Goal: Task Accomplishment & Management: Manage account settings

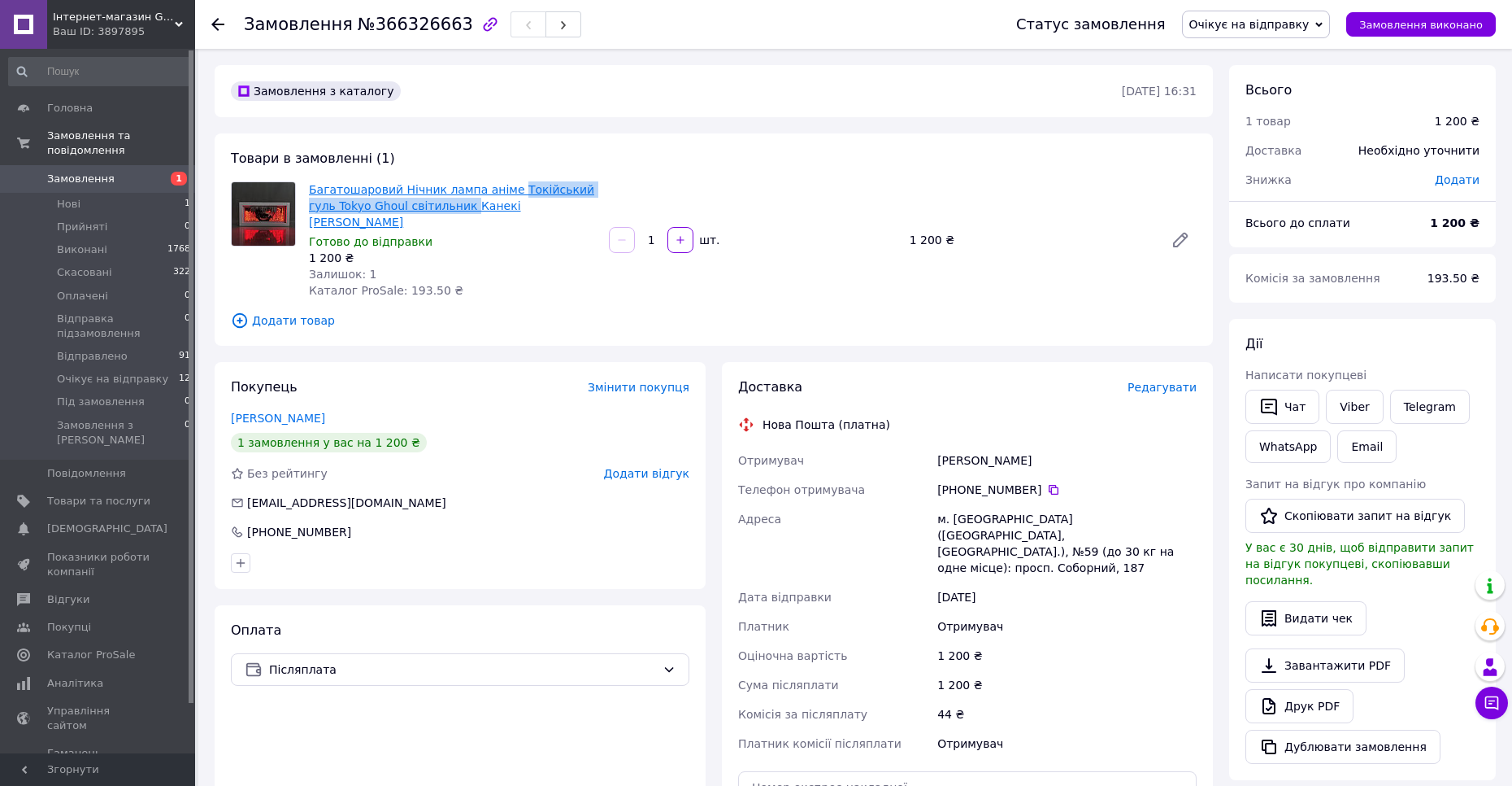
drag, startPoint x: 499, startPoint y: 191, endPoint x: 433, endPoint y: 211, distance: 69.0
drag, startPoint x: 621, startPoint y: 287, endPoint x: 559, endPoint y: 266, distance: 65.5
click at [621, 287] on div "Товари в замовленні (1) Багатошаровий Нічник лампа аніме Токійський гуль Tokyo …" at bounding box center [714, 240] width 998 height 213
drag, startPoint x: 490, startPoint y: 213, endPoint x: 480, endPoint y: 239, distance: 27.9
click at [480, 236] on div "Багатошаровий Нічник лампа аніме Токійський гуль Tokyo Ghoul світильник Канекі …" at bounding box center [452, 240] width 300 height 124
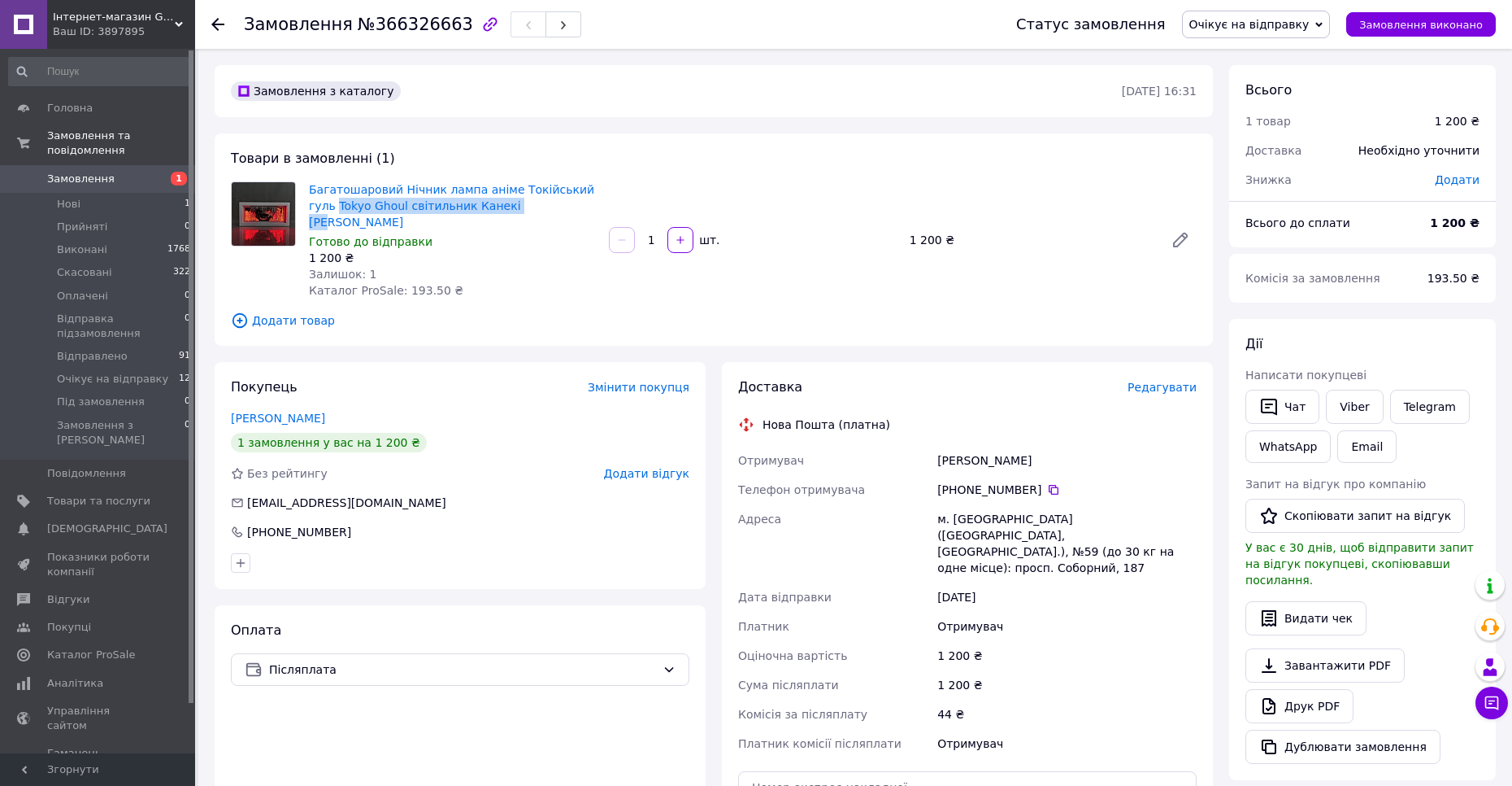
copy link "Tokyo Ghoul світильник Канекі кен"
drag, startPoint x: 310, startPoint y: 210, endPoint x: 496, endPoint y: 212, distance: 186.0
click at [1174, 380] on span "Редагувати" at bounding box center [1162, 386] width 69 height 13
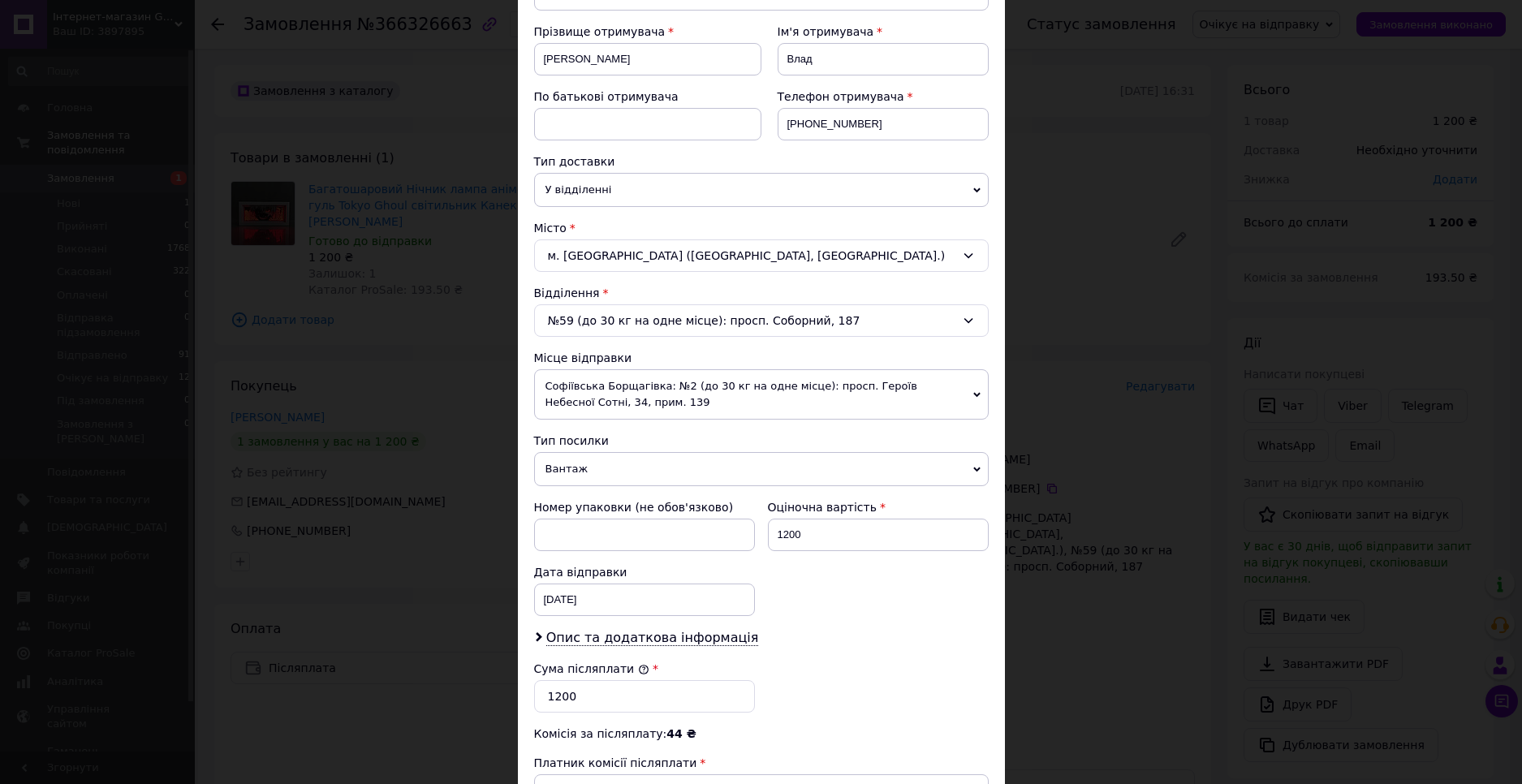
scroll to position [471, 0]
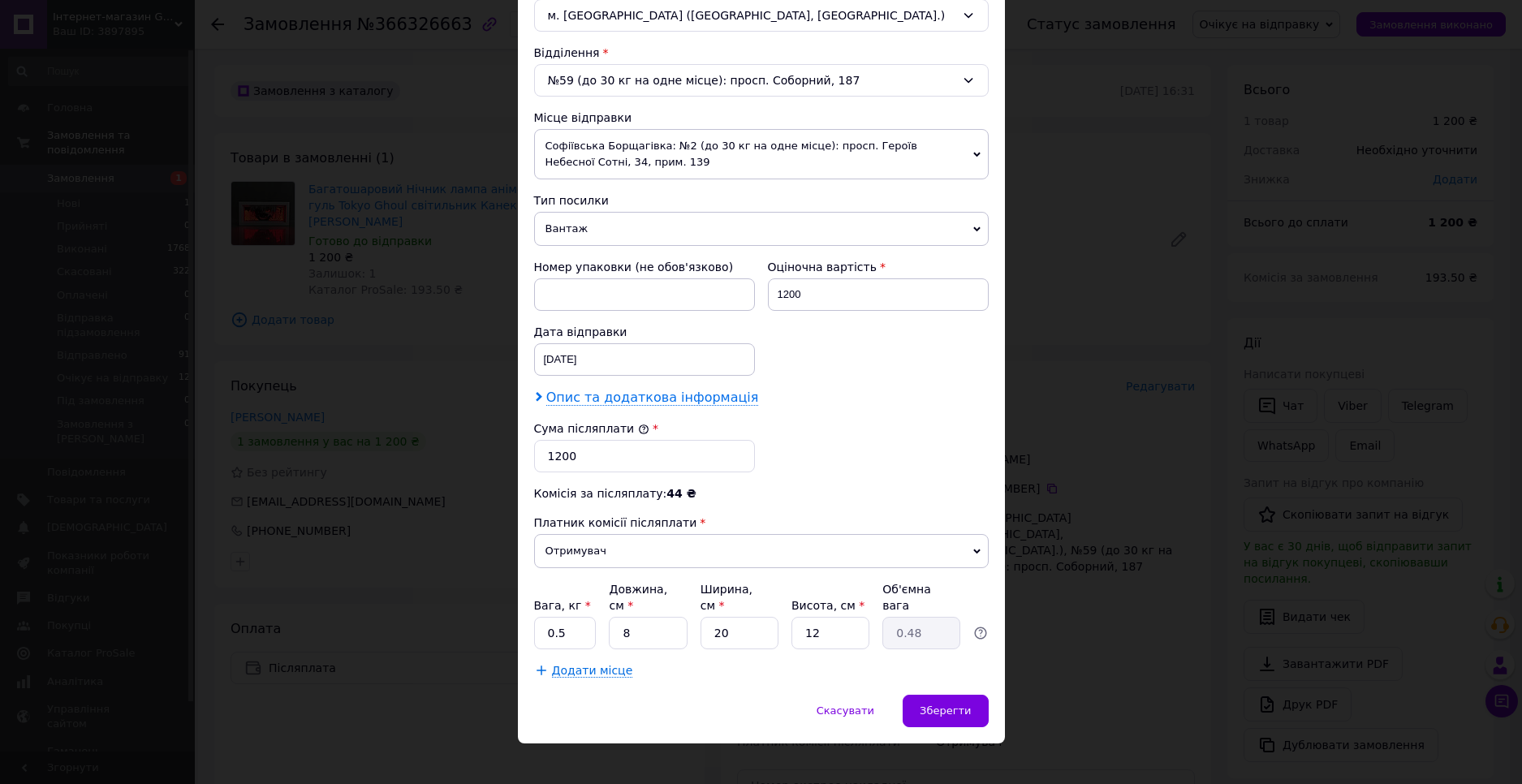
click at [633, 395] on span "Опис та додаткова інформація" at bounding box center [652, 397] width 213 height 16
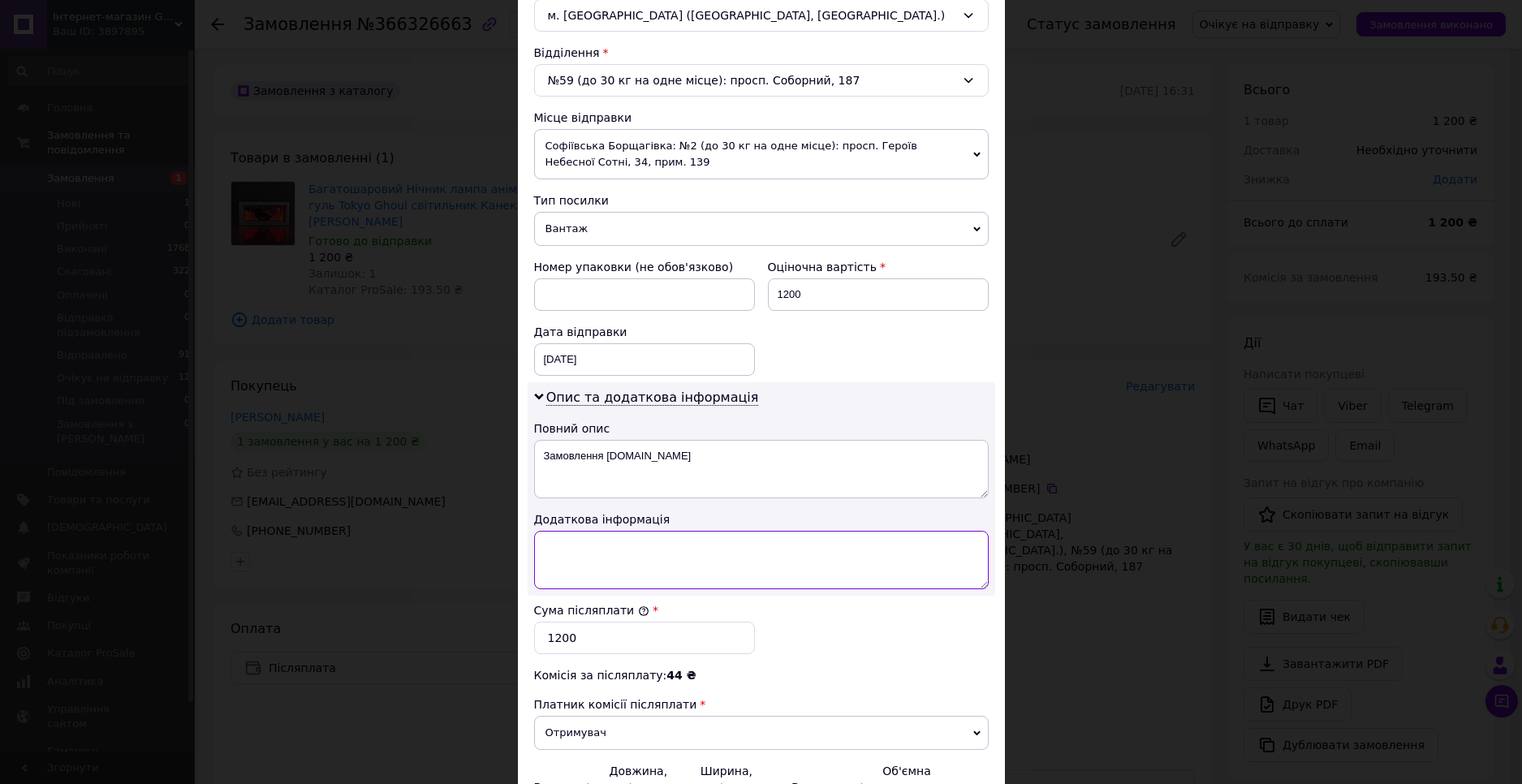
click at [633, 563] on textarea at bounding box center [761, 559] width 455 height 58
paste textarea "Tokyo Ghoul світильник Канекі кен"
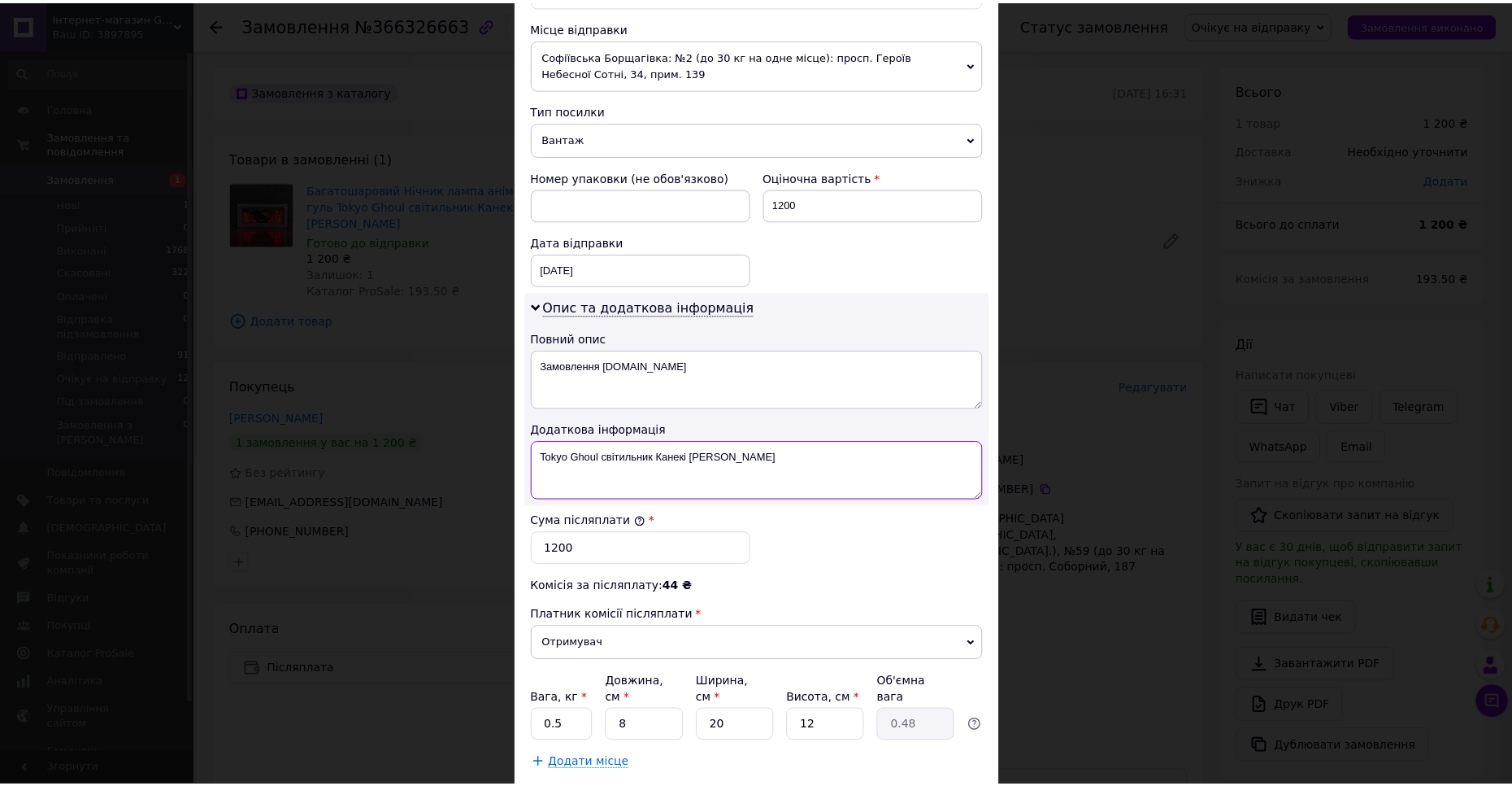
scroll to position [654, 0]
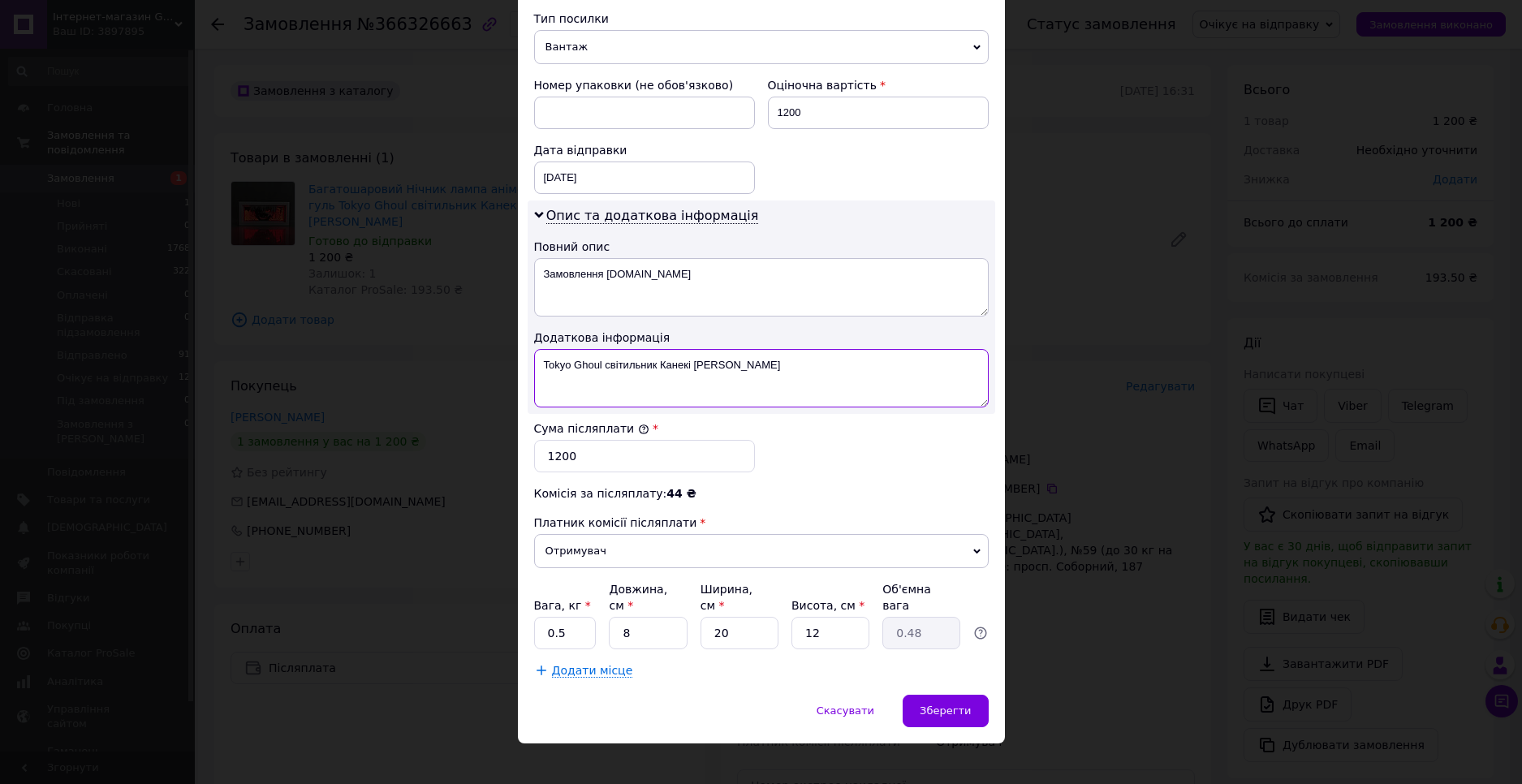
type textarea "Tokyo Ghoul світильник Канекі кен"
click at [574, 617] on input "0.5" at bounding box center [565, 633] width 63 height 32
type input "1"
click at [961, 694] on div "Зберегти" at bounding box center [945, 710] width 85 height 32
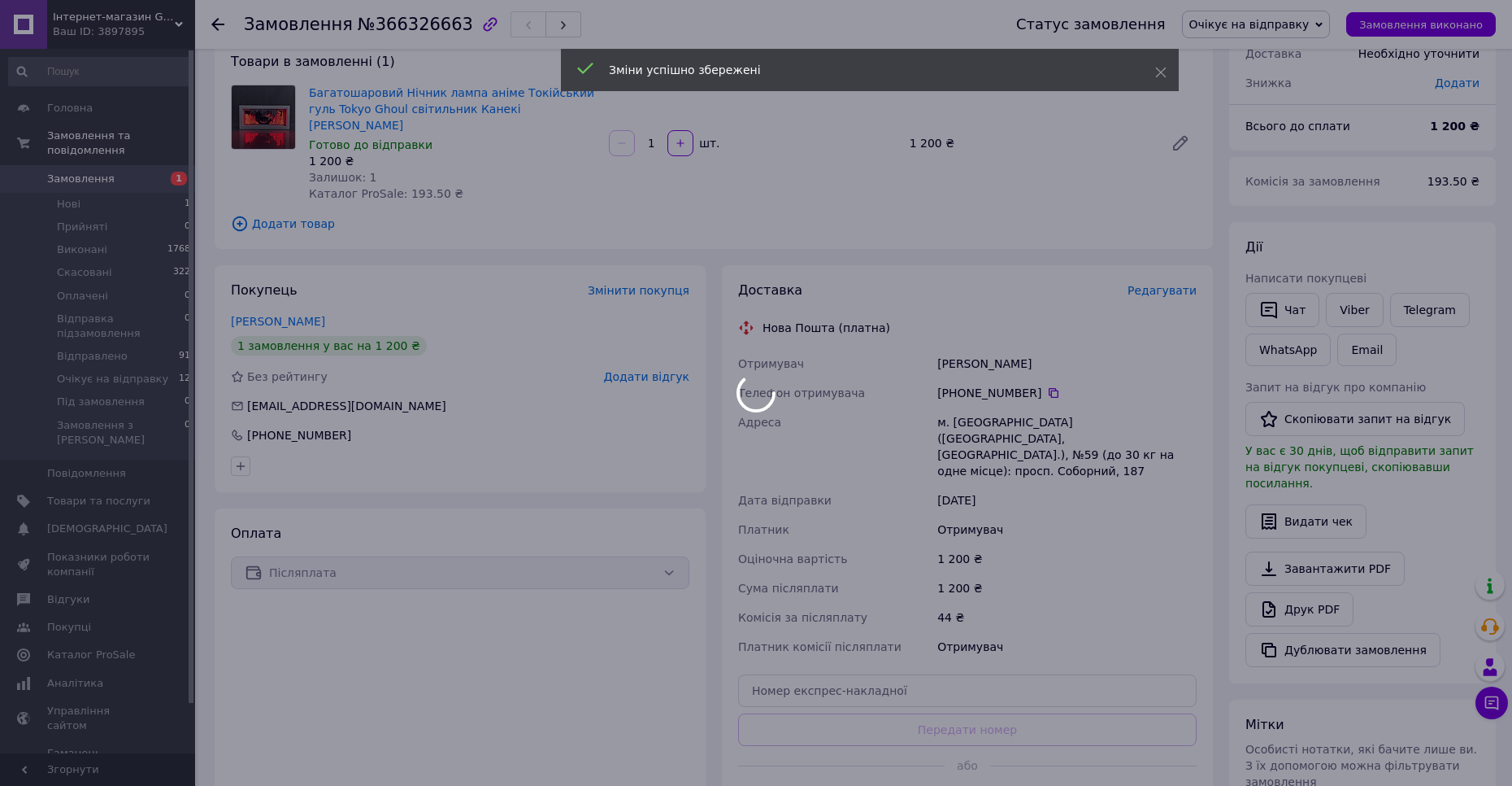
scroll to position [244, 0]
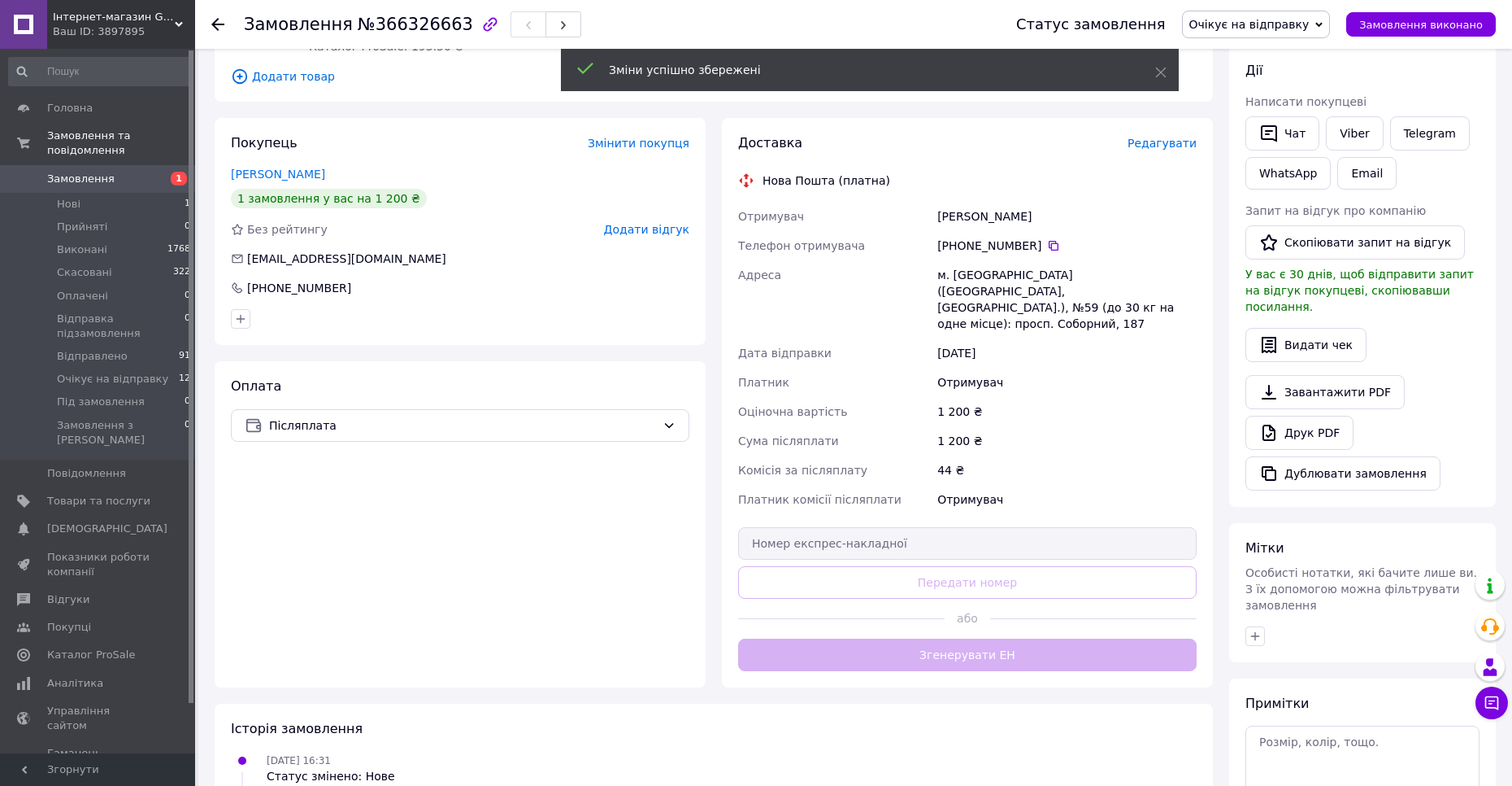
click at [947, 626] on div "Доставка Редагувати Нова Пошта (платна) Отримувач Качан Влад Телефон отримувача…" at bounding box center [968, 402] width 459 height 537
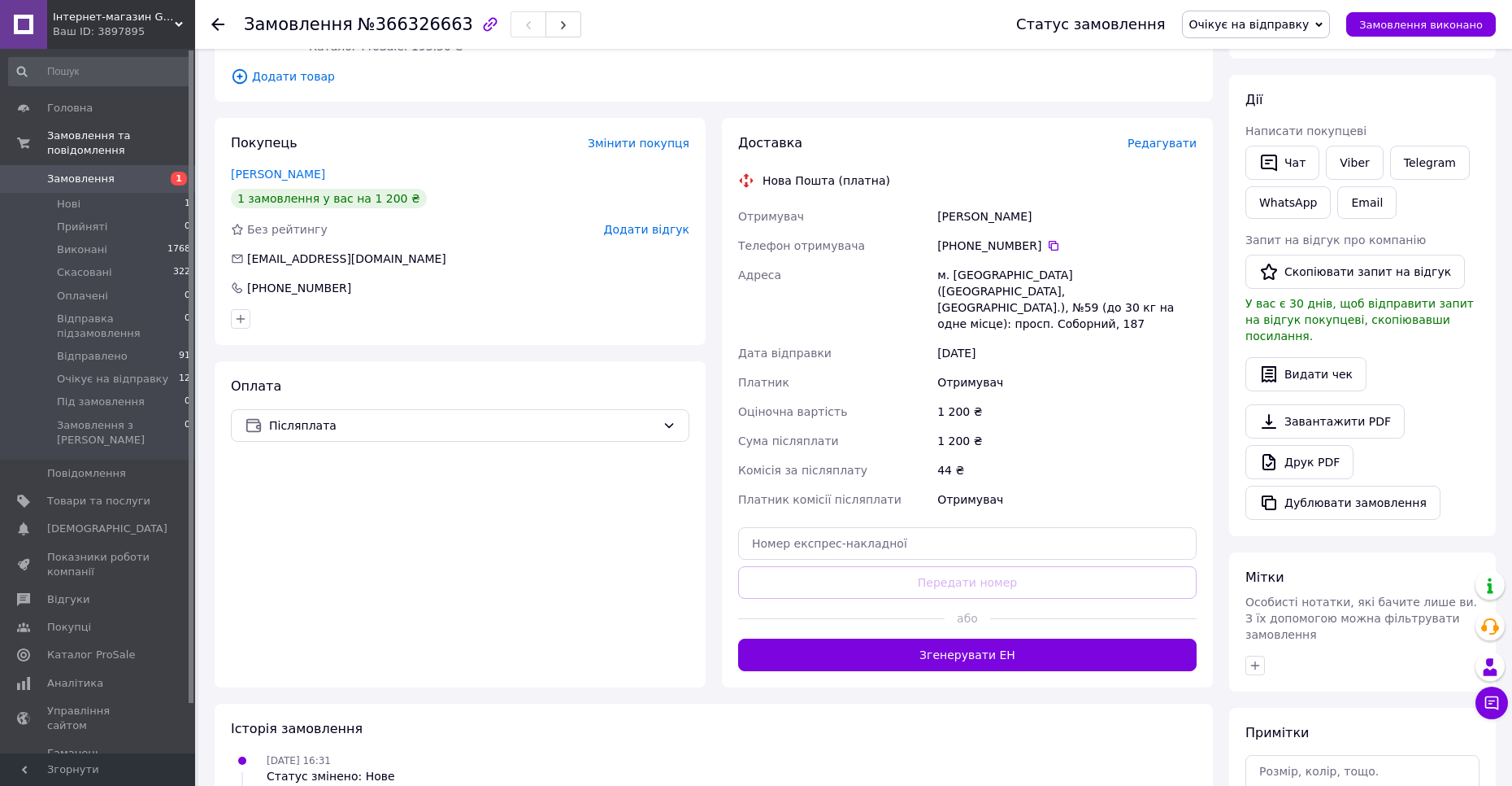
click at [947, 639] on button "Згенерувати ЕН" at bounding box center [968, 655] width 459 height 32
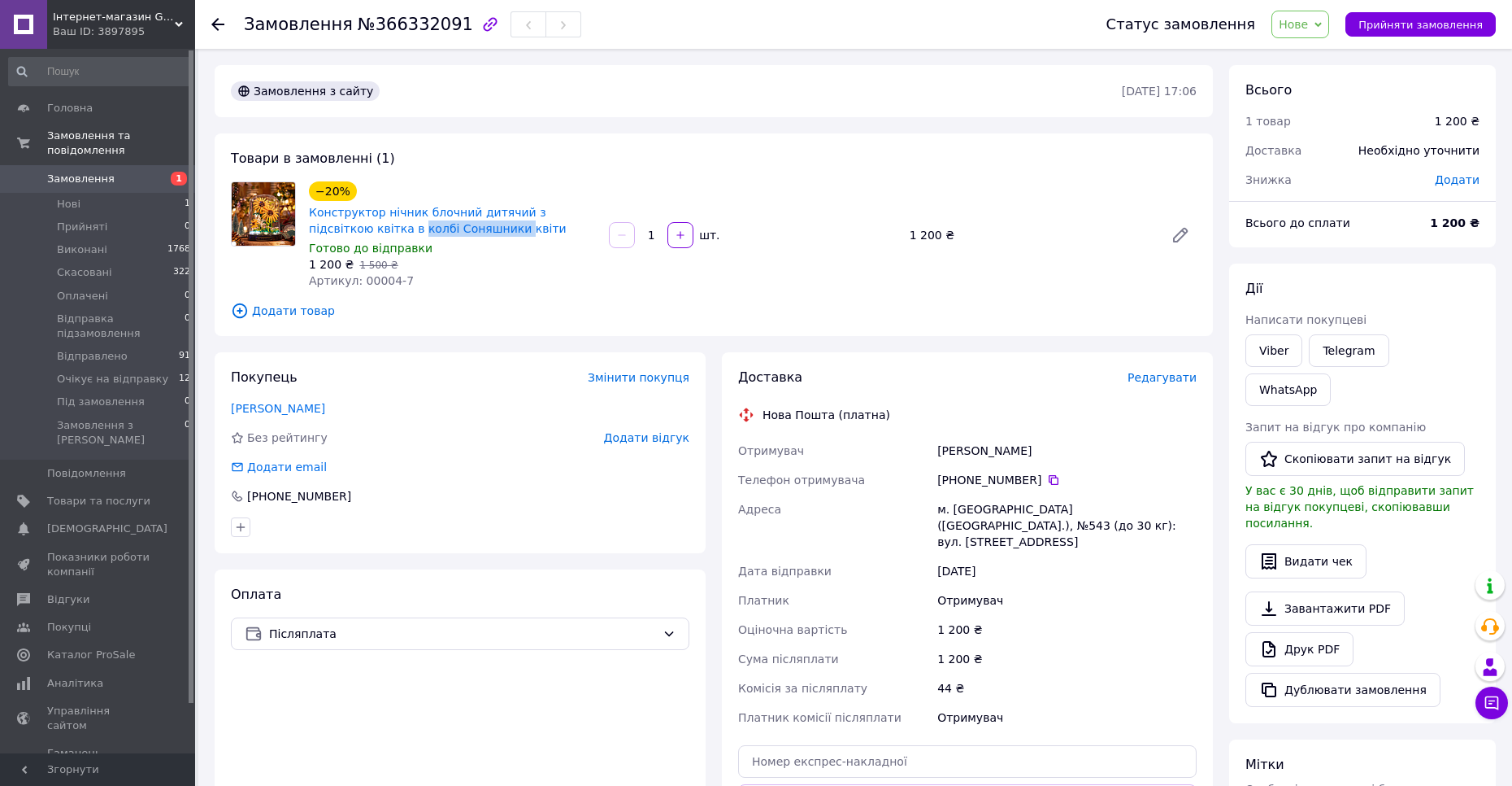
drag, startPoint x: 351, startPoint y: 232, endPoint x: 444, endPoint y: 237, distance: 93.1
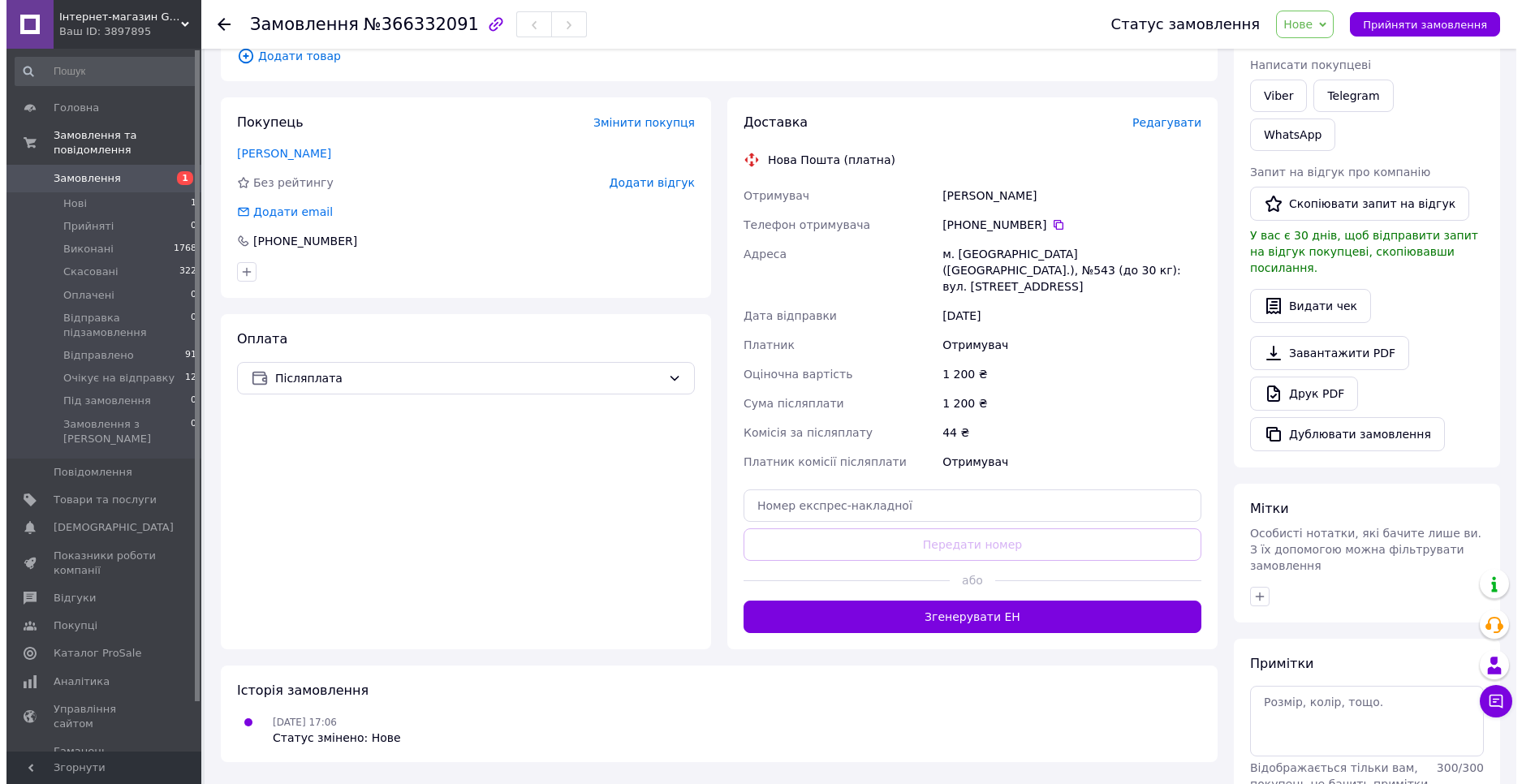
scroll to position [269, 0]
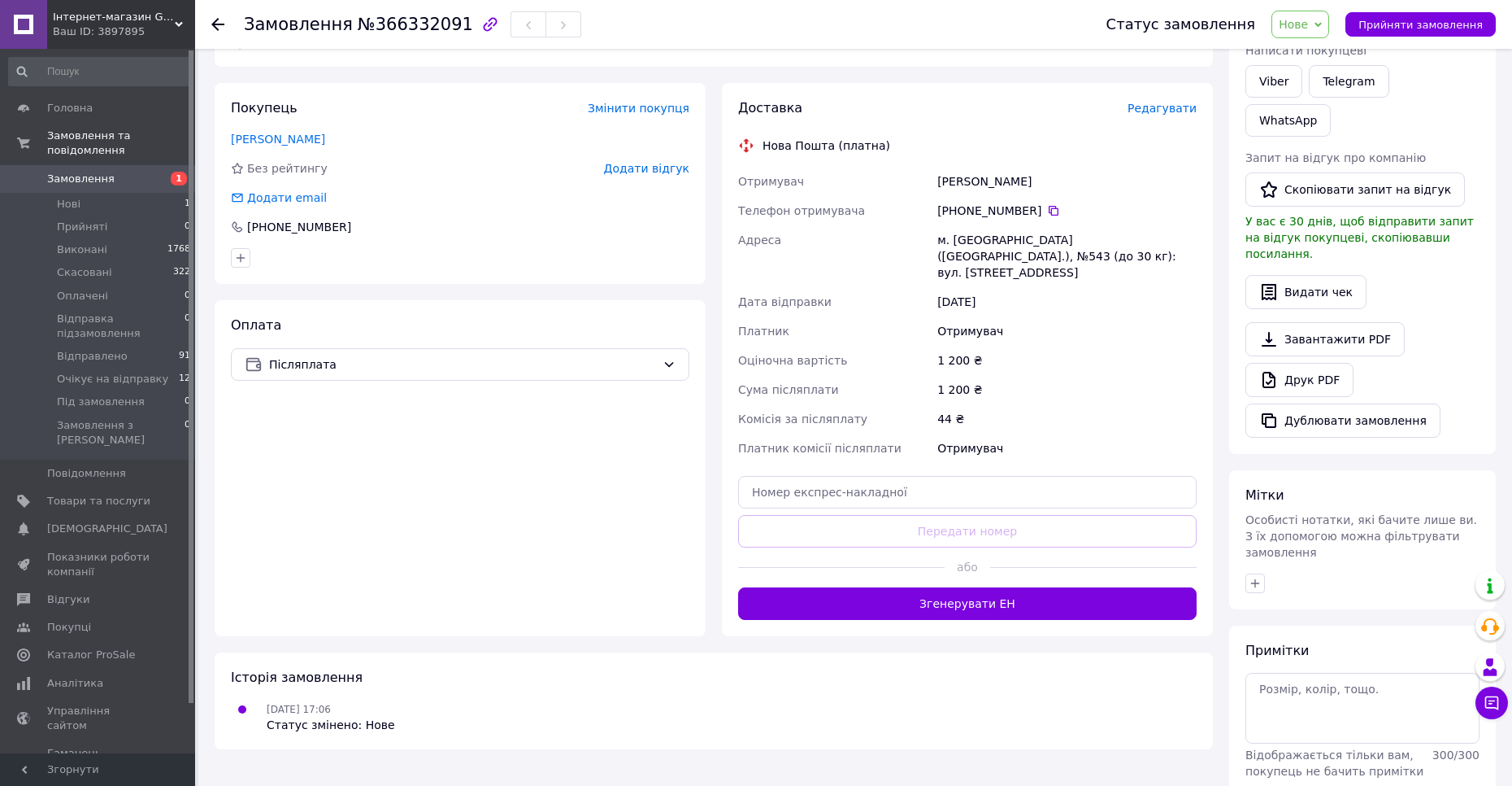
click at [1162, 114] on span "Редагувати" at bounding box center [1162, 108] width 69 height 13
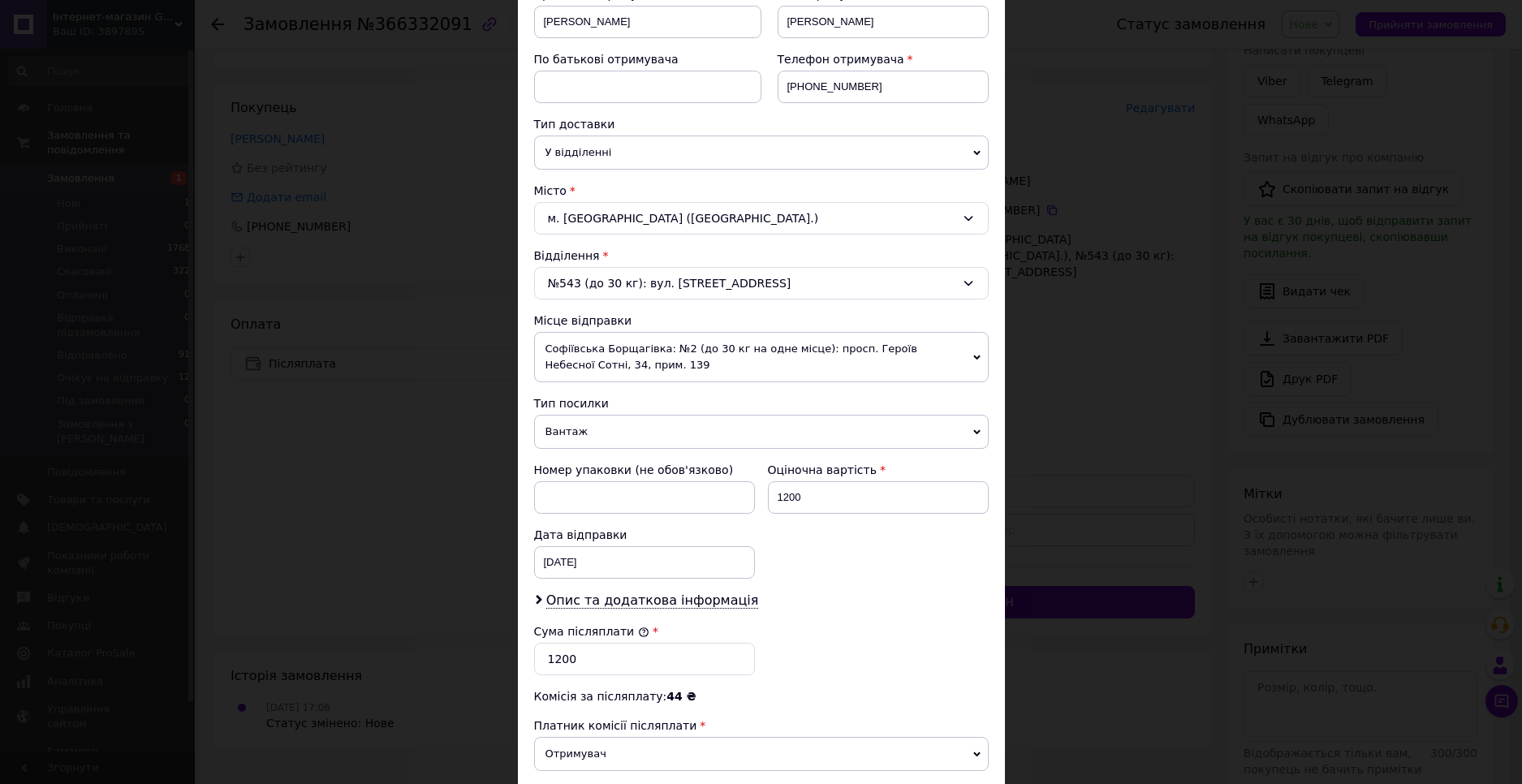
scroll to position [324, 0]
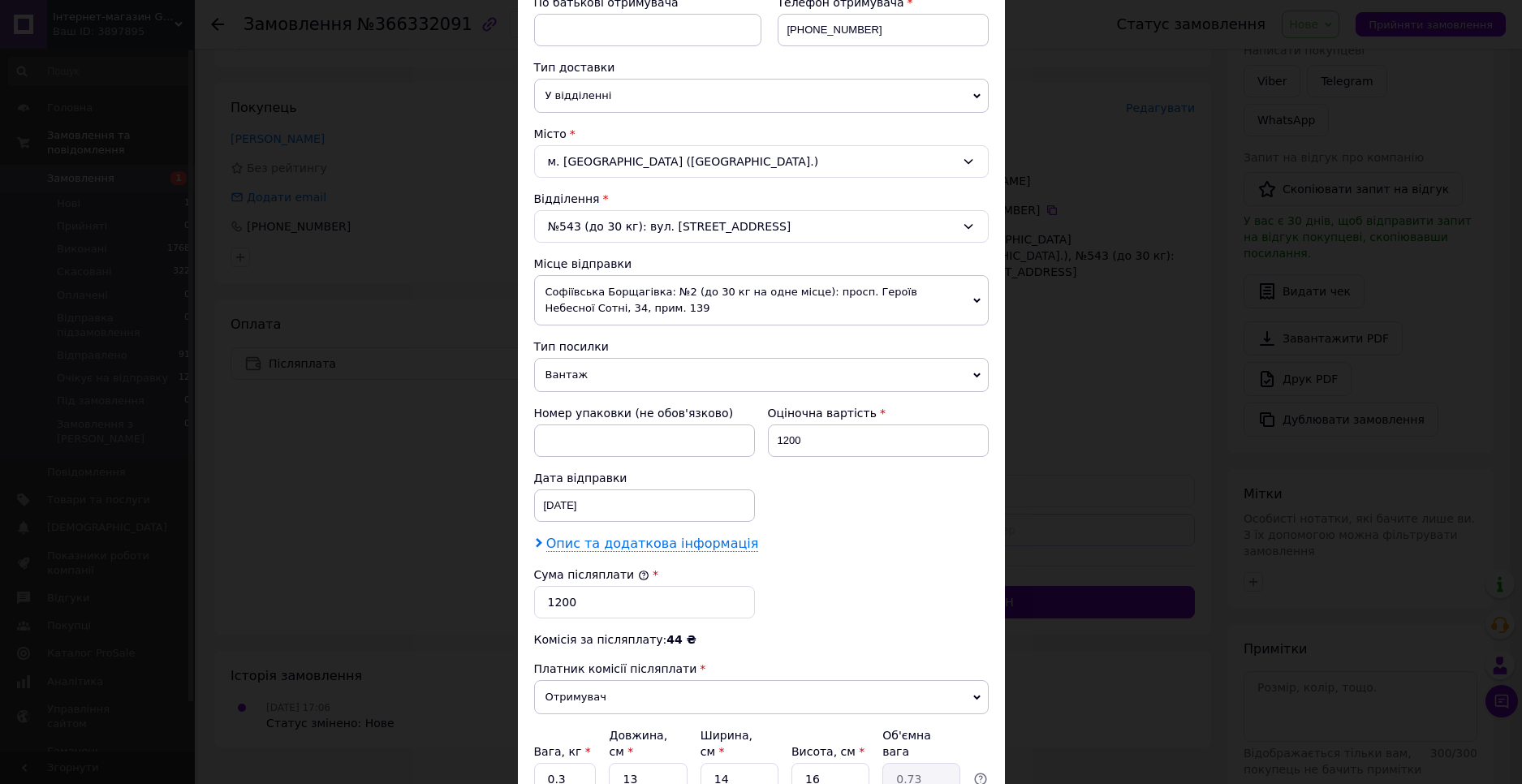
click at [625, 544] on span "Опис та додаткова інформація" at bounding box center [652, 543] width 213 height 16
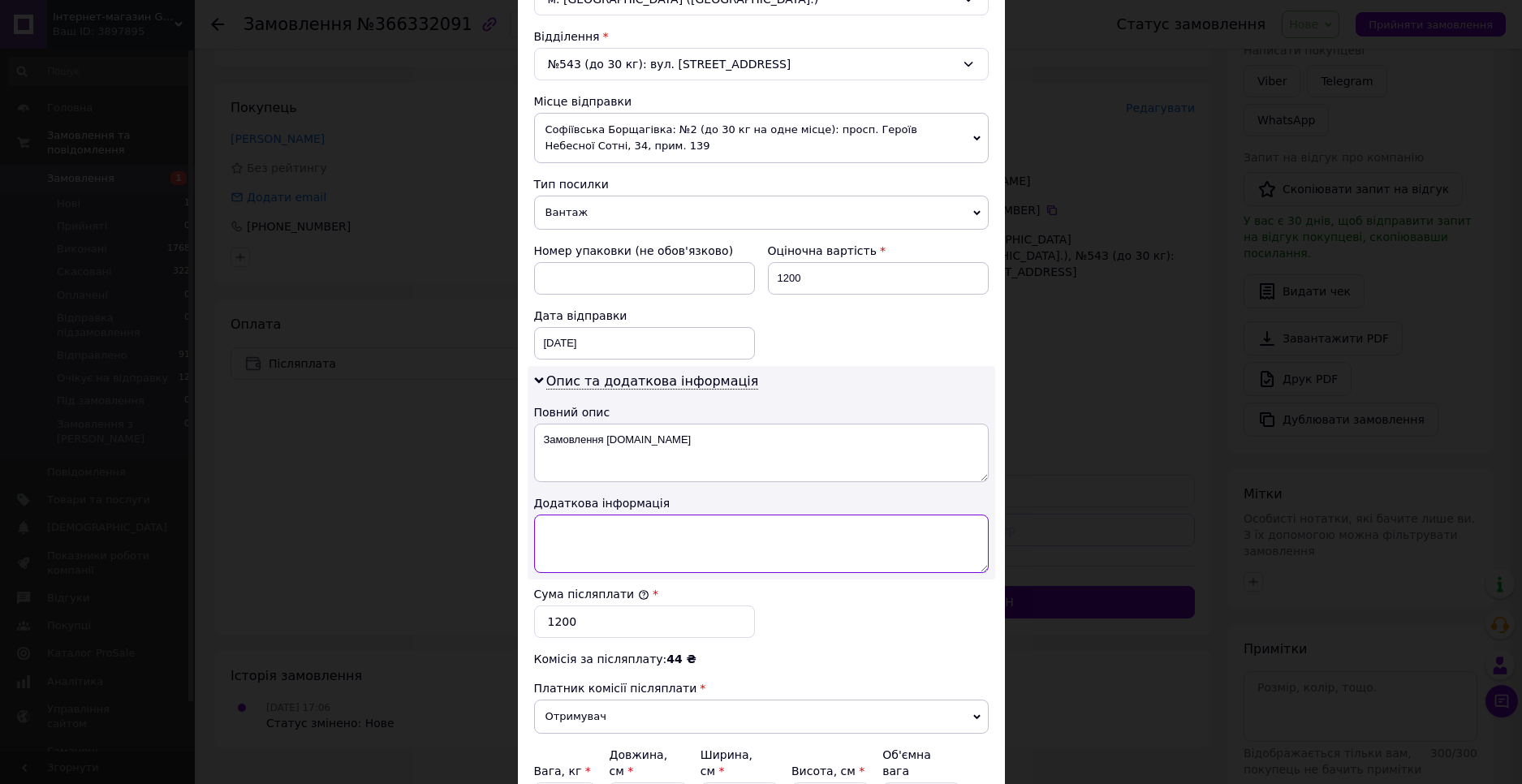
click at [621, 537] on textarea at bounding box center [761, 543] width 455 height 58
paste textarea "колбі Соняшники"
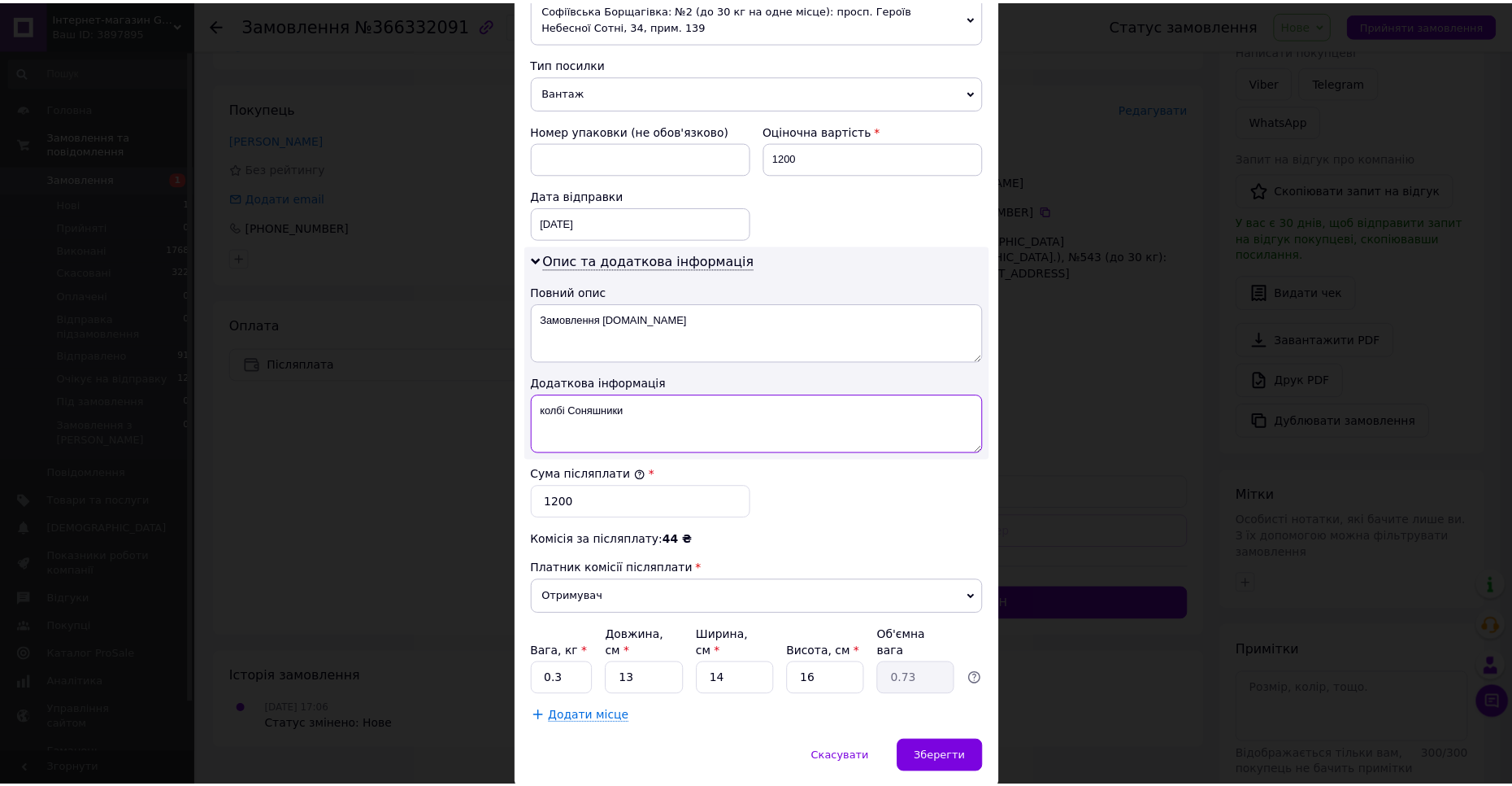
scroll to position [654, 0]
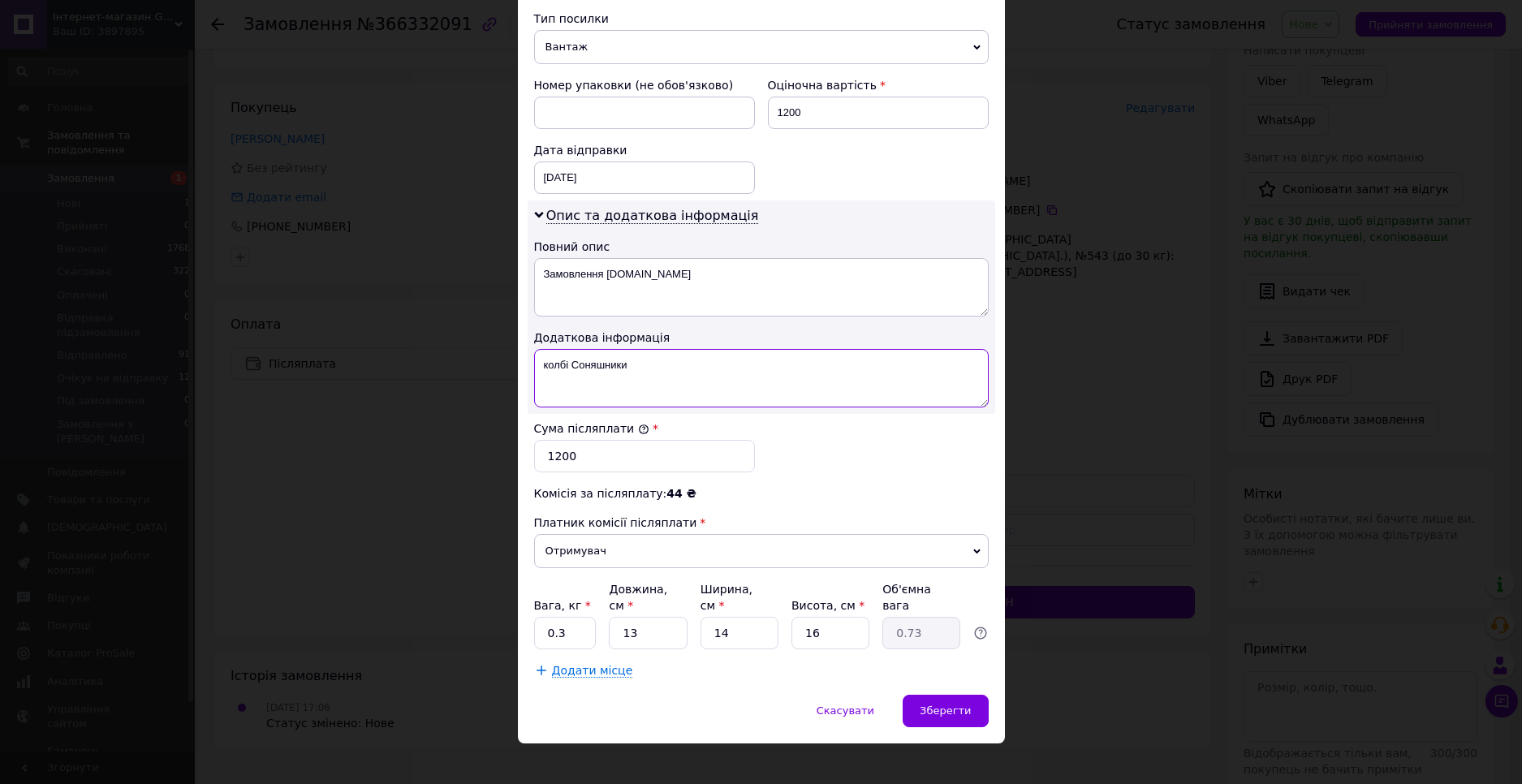
type textarea "колбі Соняшники"
click at [570, 617] on input "0.3" at bounding box center [565, 633] width 63 height 32
type input "1"
click at [943, 705] on span "Зберегти" at bounding box center [945, 710] width 52 height 12
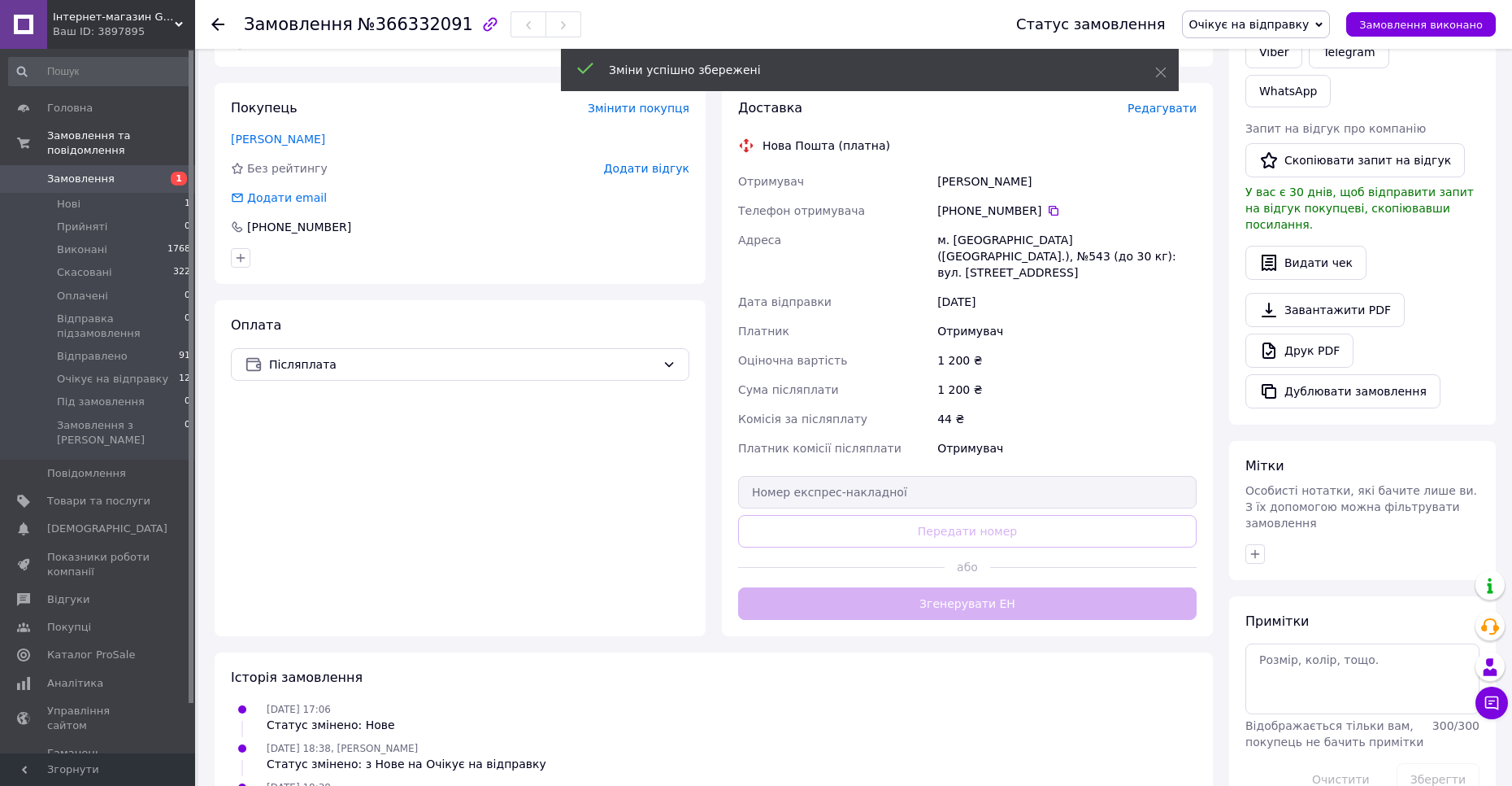
click at [996, 592] on div "Доставка Редагувати Нова Пошта (платна) Отримувач Кручиніна Людмила Телефон отр…" at bounding box center [968, 359] width 459 height 521
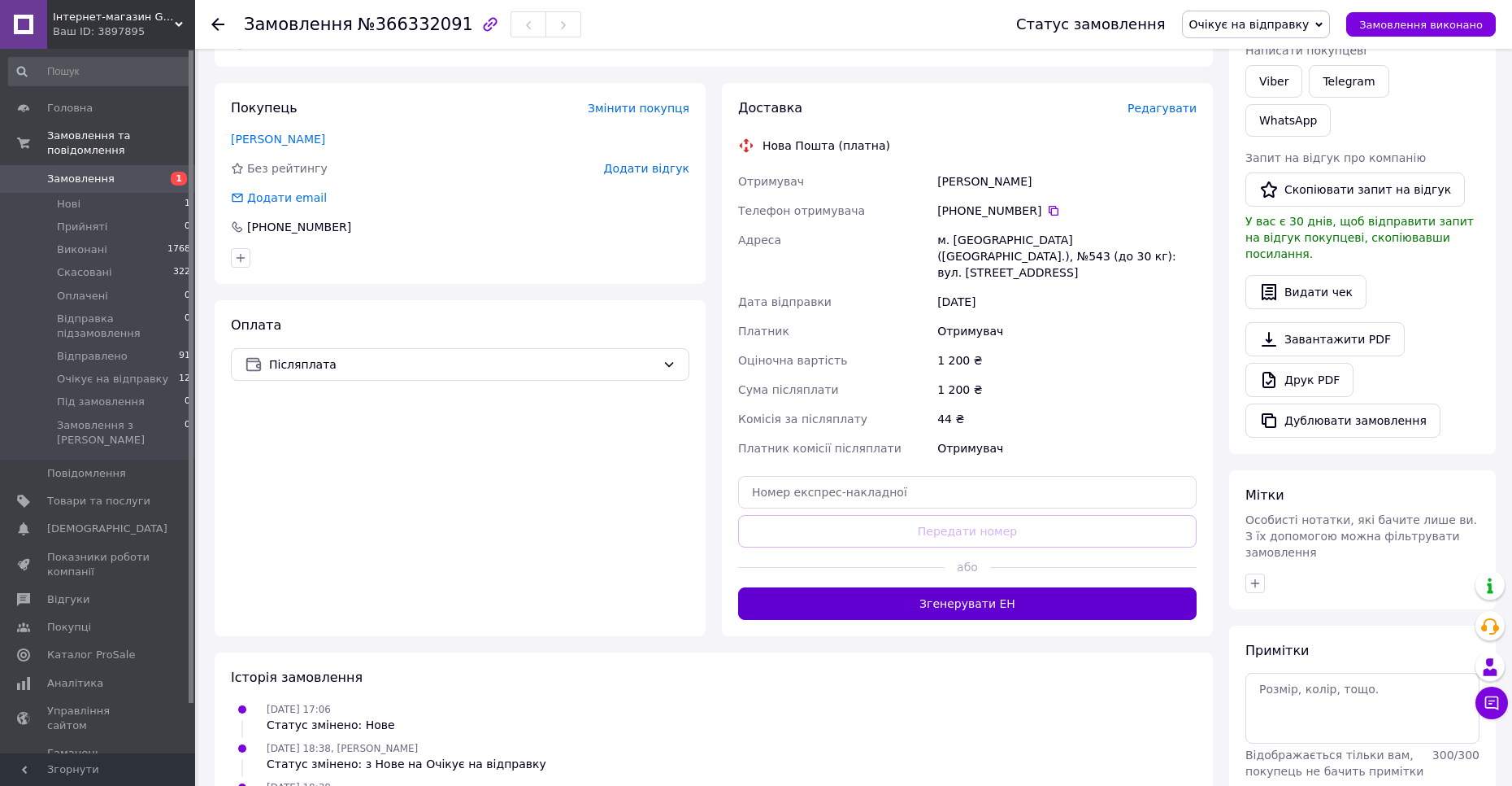
click at [947, 591] on button "Згенерувати ЕН" at bounding box center [968, 603] width 459 height 32
